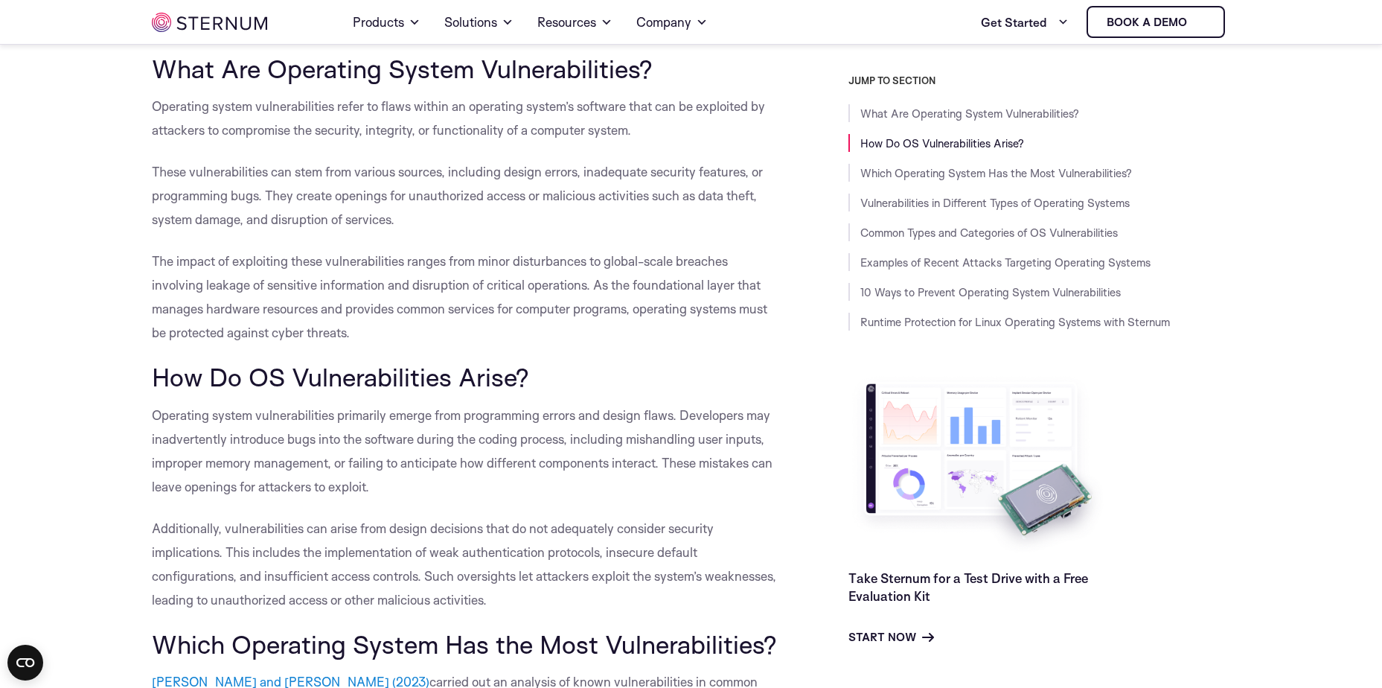
scroll to position [213, 0]
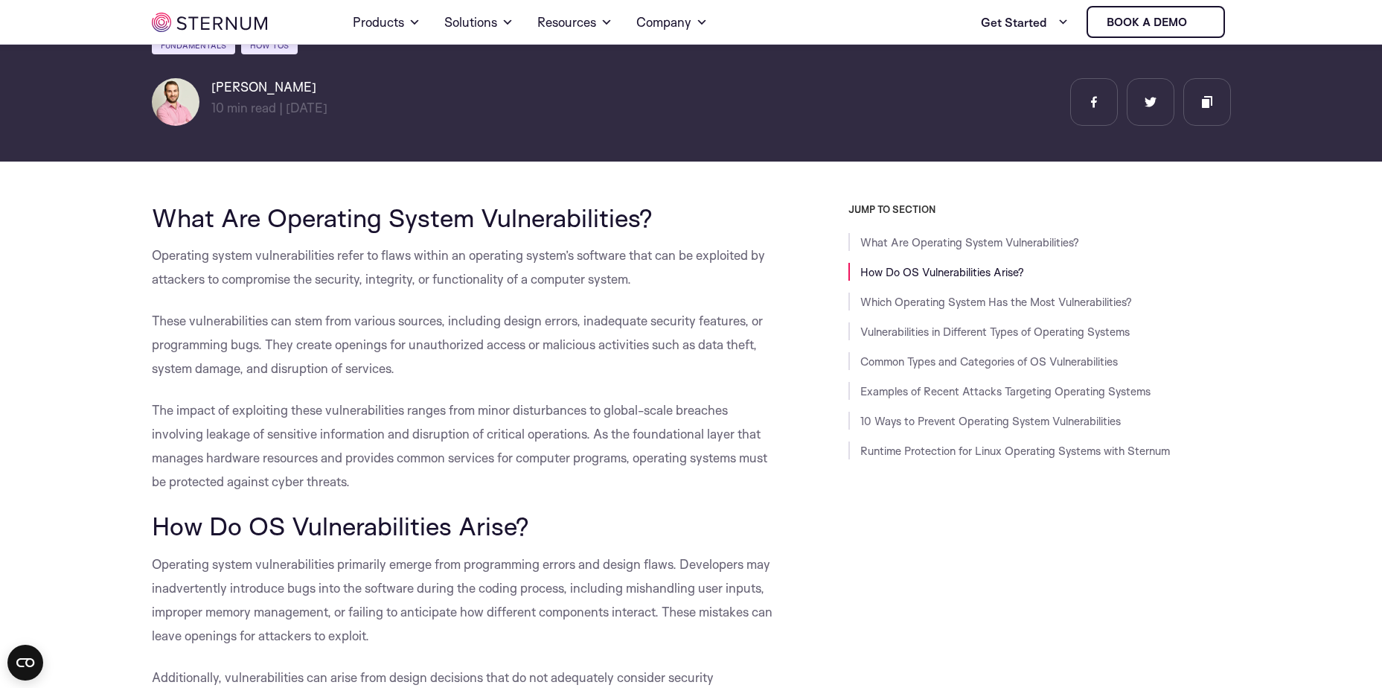
click at [661, 275] on p "Operating system vulnerabilities refer to flaws within an operating system’s so…" at bounding box center [467, 267] width 630 height 48
click at [655, 280] on p "Operating system vulnerabilities refer to flaws within an operating system’s so…" at bounding box center [467, 267] width 630 height 48
click at [635, 284] on span "Operating system vulnerabilities refer to flaws within an operating system’s so…" at bounding box center [458, 266] width 613 height 39
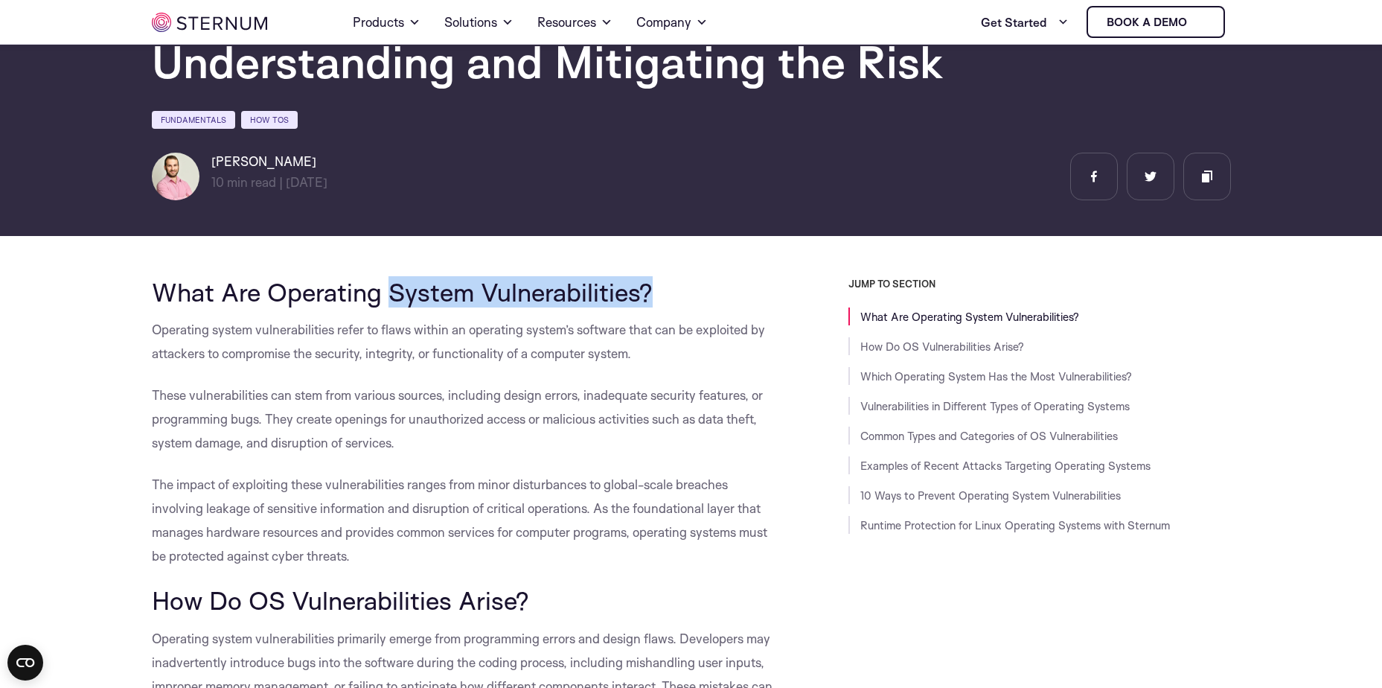
drag, startPoint x: 133, startPoint y: 256, endPoint x: 639, endPoint y: 358, distance: 516.4
drag, startPoint x: 639, startPoint y: 358, endPoint x: 659, endPoint y: 363, distance: 20.0
click at [659, 363] on p "Operating system vulnerabilities refer to flaws within an operating system’s so…" at bounding box center [467, 342] width 630 height 48
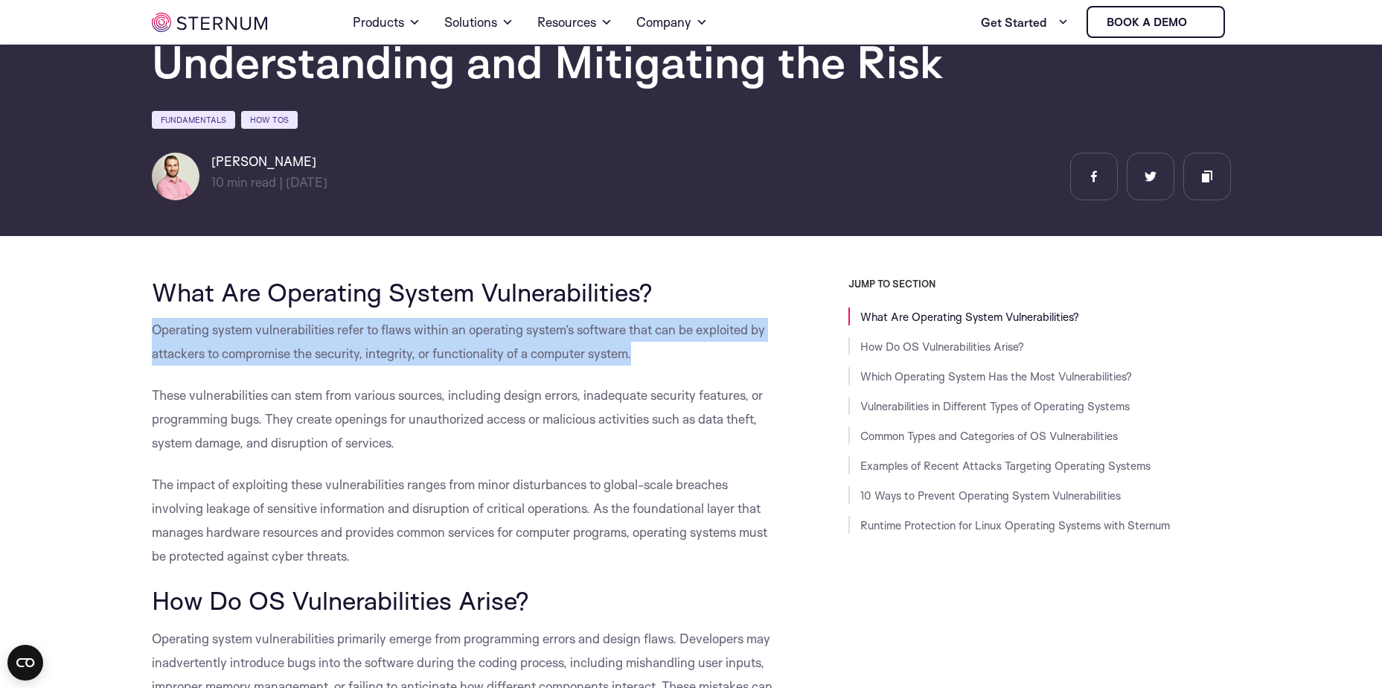
drag, startPoint x: 153, startPoint y: 326, endPoint x: 636, endPoint y: 360, distance: 484.4
click at [636, 360] on span "Operating system vulnerabilities refer to flaws within an operating system’s so…" at bounding box center [458, 341] width 613 height 39
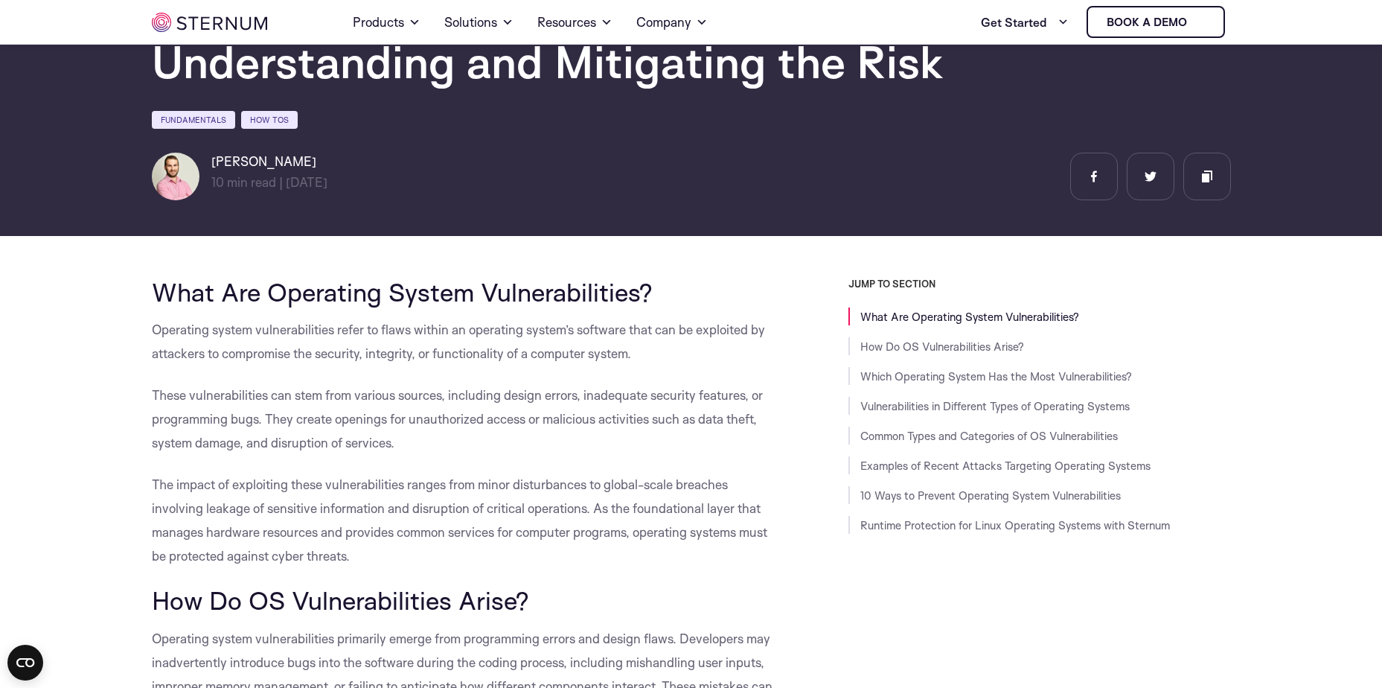
drag, startPoint x: 636, startPoint y: 360, endPoint x: 660, endPoint y: 358, distance: 24.7
